Goal: Task Accomplishment & Management: Use online tool/utility

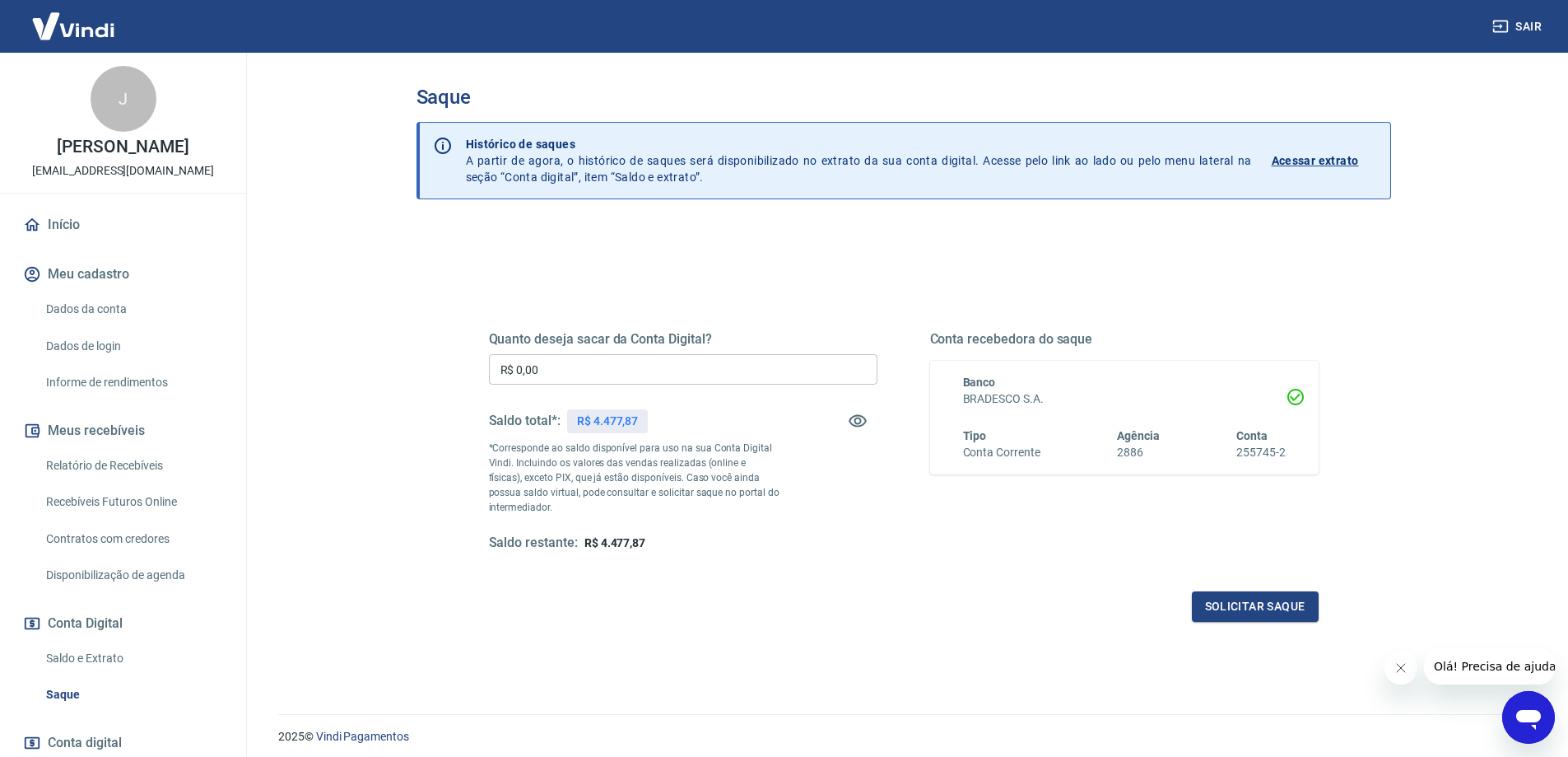
click at [591, 384] on input "R$ 0,00" at bounding box center [683, 369] width 389 height 31
type input "R$ 4.477,87"
click at [1267, 604] on button "Solicitar saque" at bounding box center [1255, 607] width 126 height 31
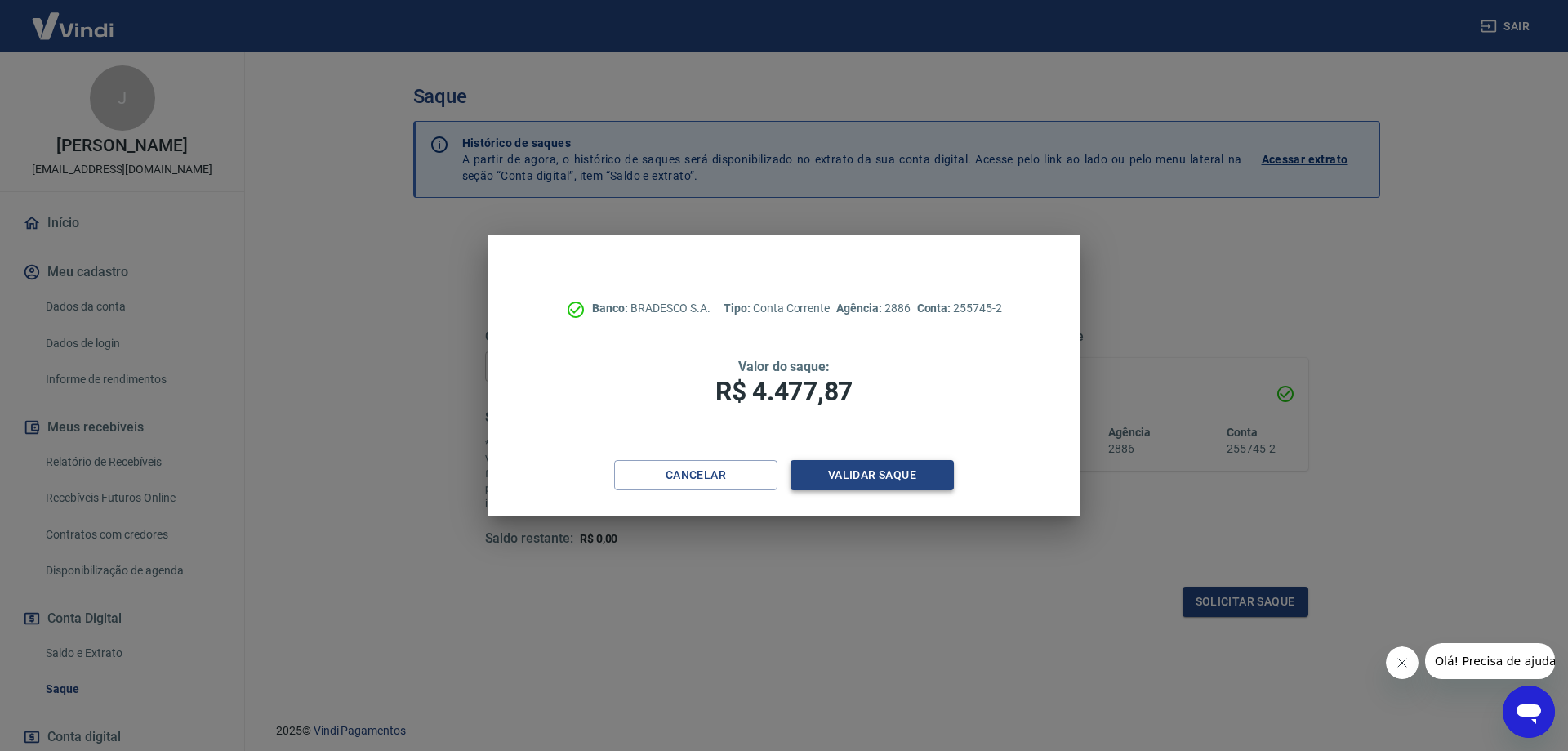
click at [869, 468] on button "Validar saque" at bounding box center [872, 475] width 163 height 30
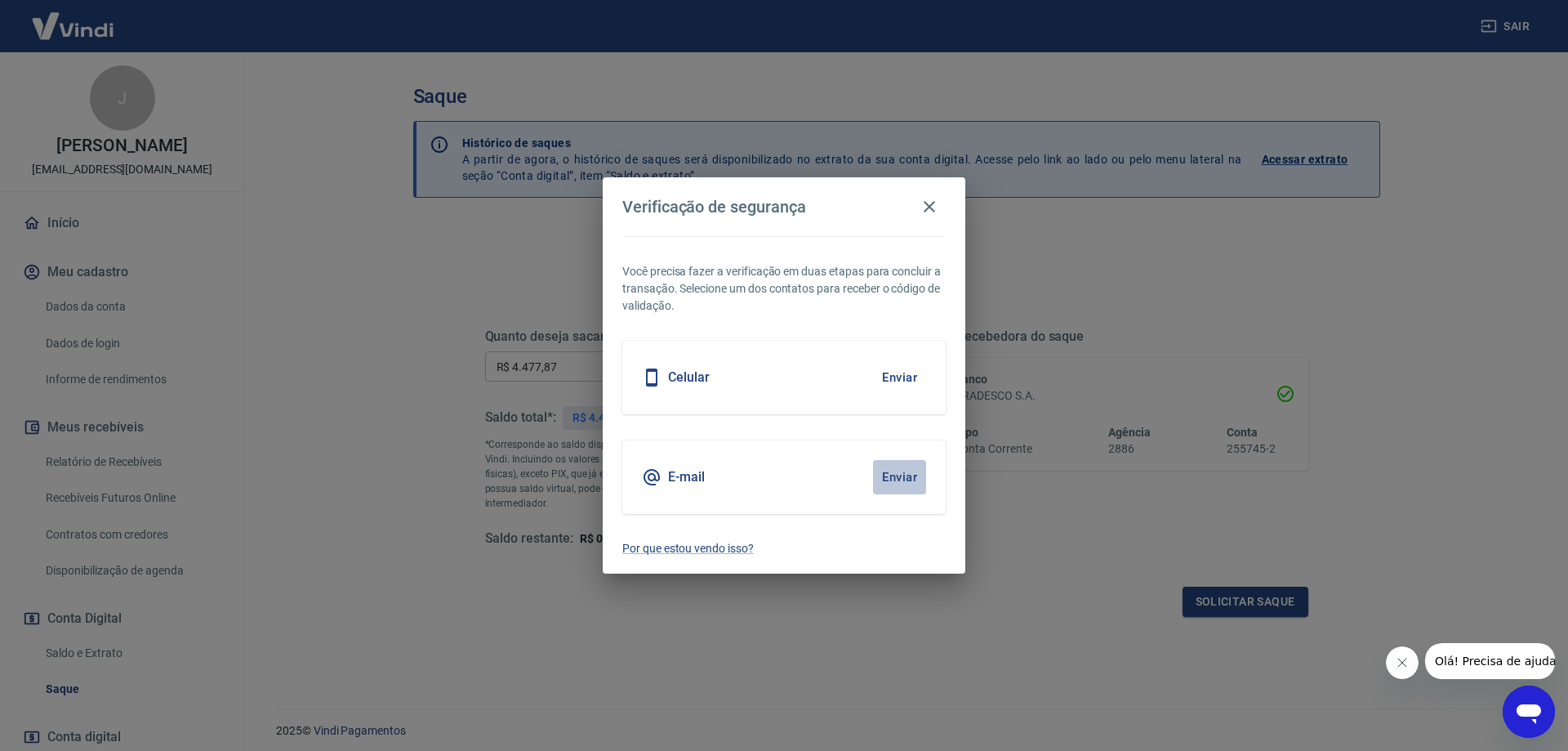
click at [901, 477] on button "Enviar" at bounding box center [899, 477] width 53 height 35
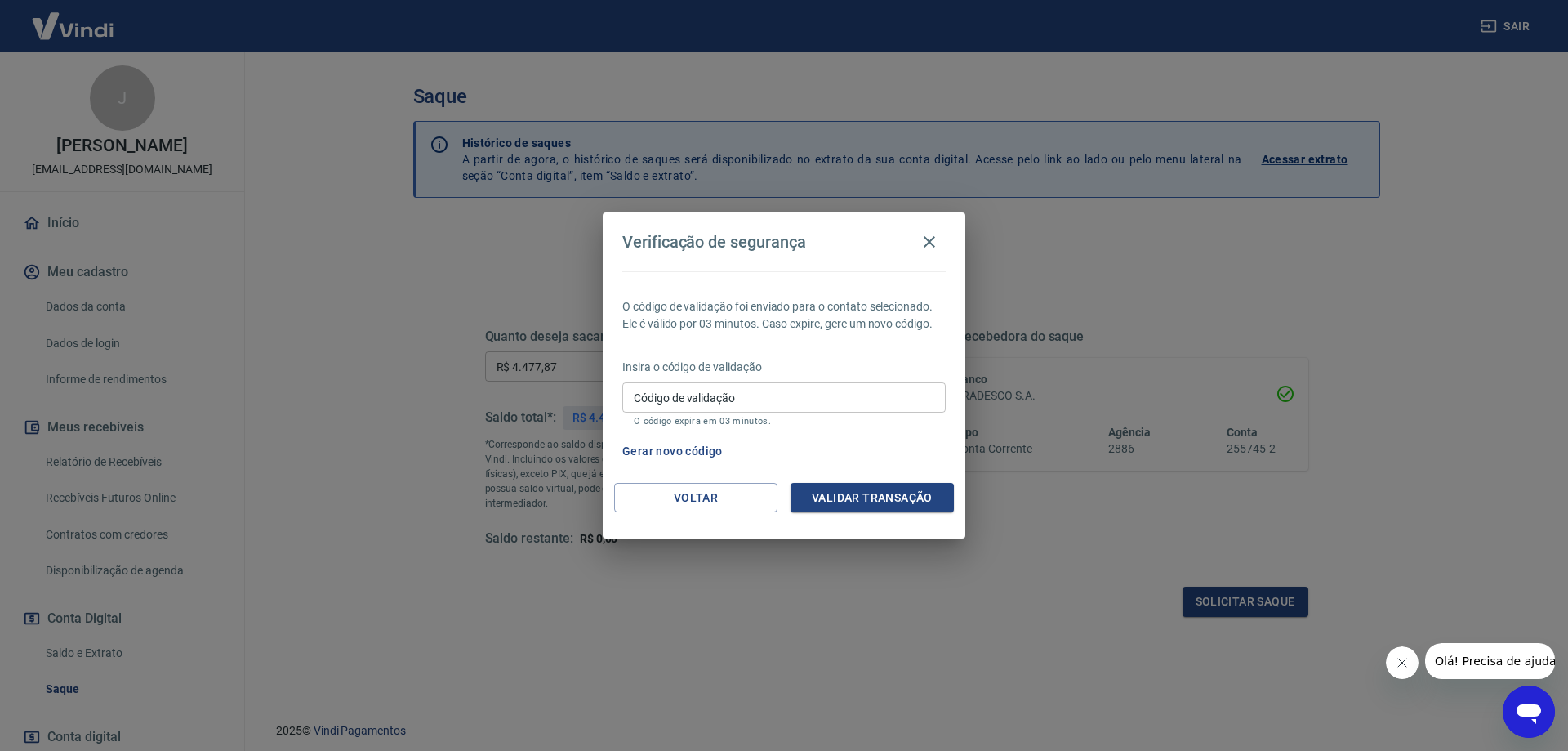
click at [717, 388] on input "Código de validação" at bounding box center [784, 397] width 323 height 30
paste input "448707"
type input "448707"
click at [906, 487] on button "Validar transação" at bounding box center [872, 498] width 163 height 30
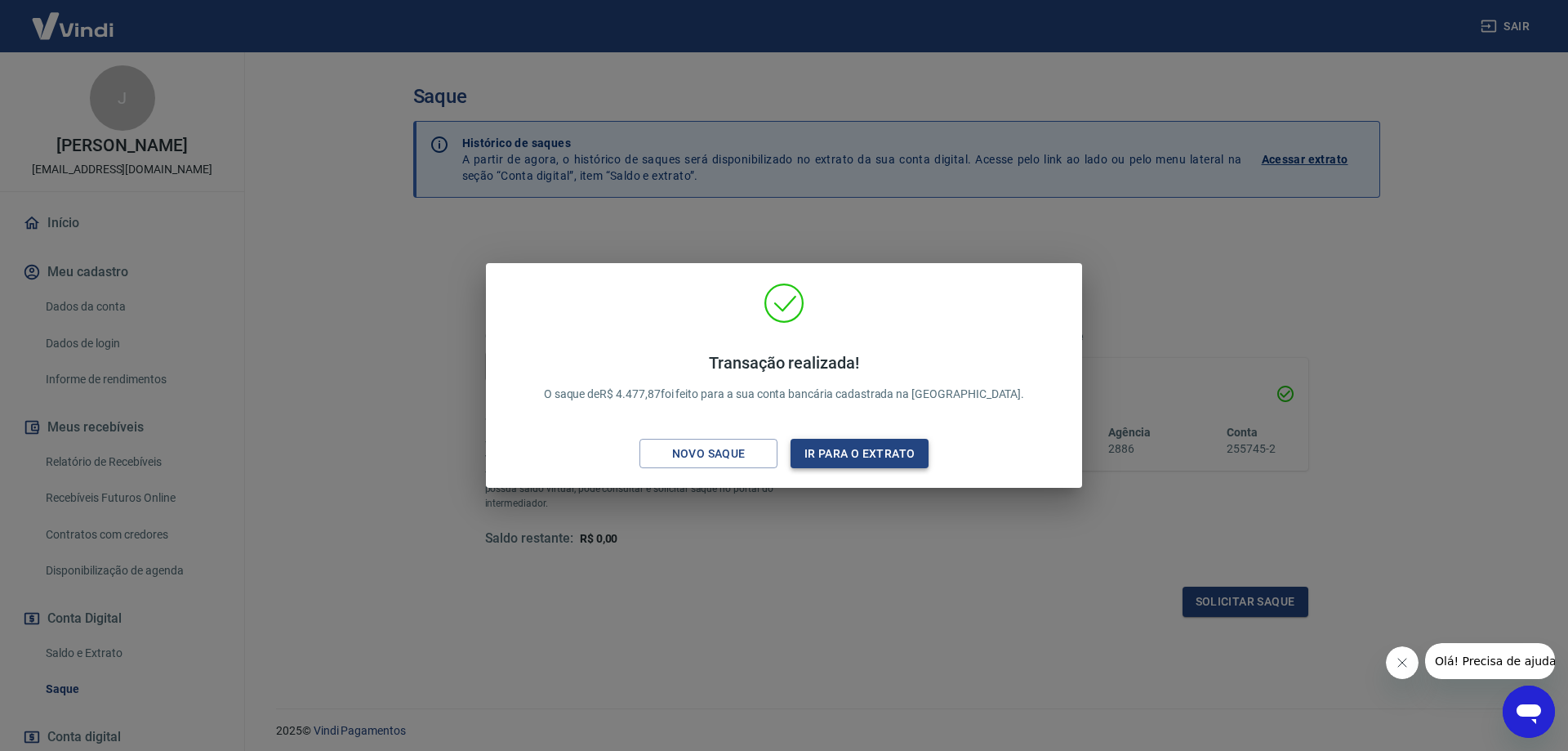
click at [864, 461] on button "Ir para o extrato" at bounding box center [859, 454] width 138 height 30
